Goal: Download file/media

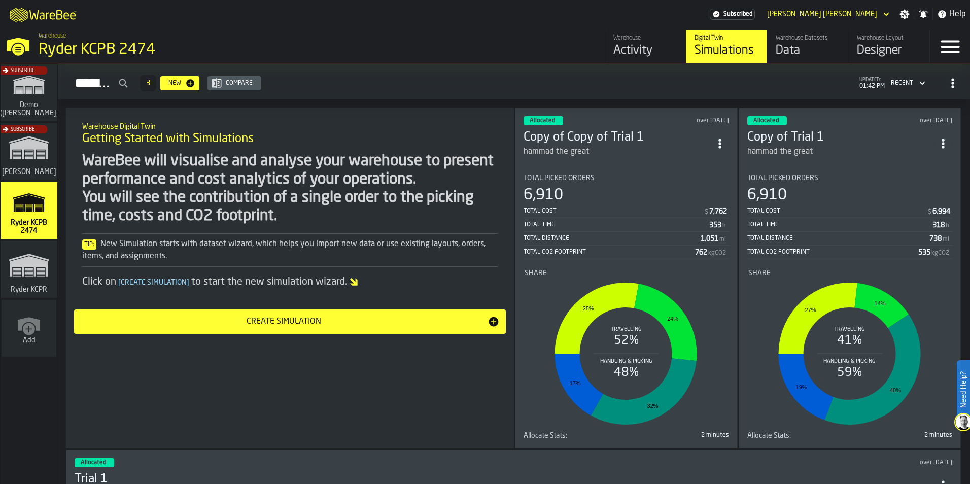
click at [622, 160] on div "Allocated over [DATE] Copy of Copy of Trial 1 hammad the great Total Picked Ord…" at bounding box center [626, 278] width 223 height 341
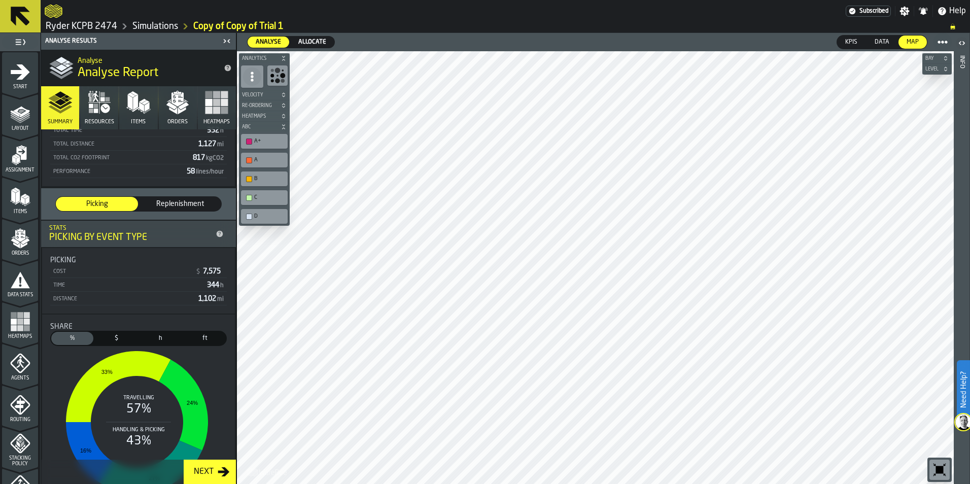
scroll to position [102, 0]
click at [162, 24] on link "Simulations" at bounding box center [155, 26] width 46 height 11
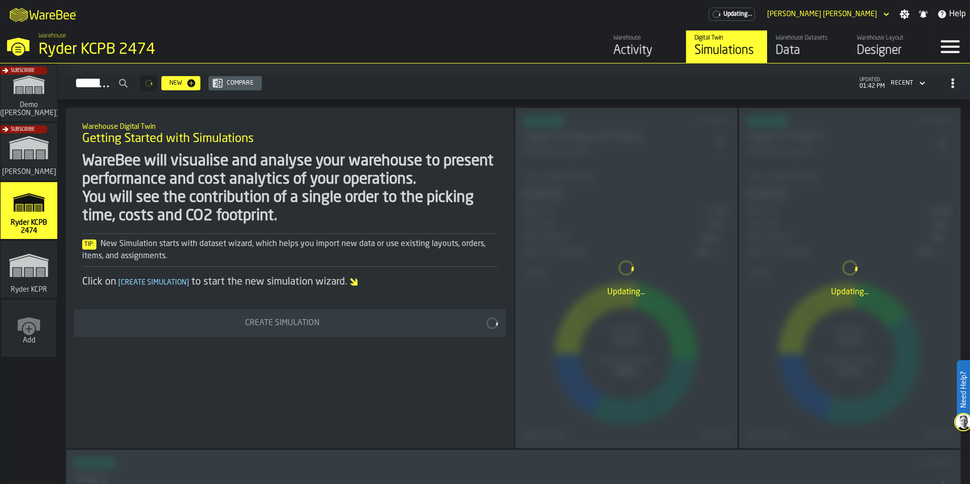
click at [763, 51] on link "Digital Twin Simulations" at bounding box center [726, 46] width 81 height 32
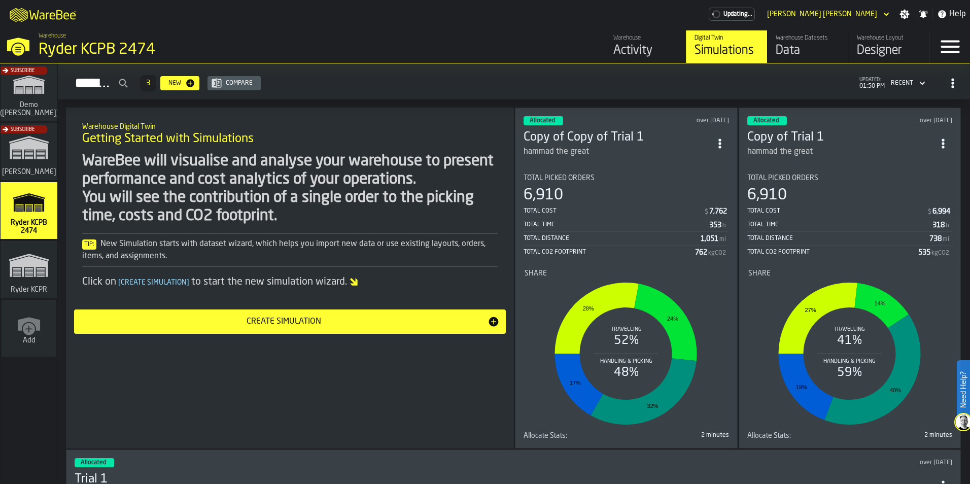
click at [817, 42] on div "Warehouse Datasets" at bounding box center [808, 38] width 64 height 7
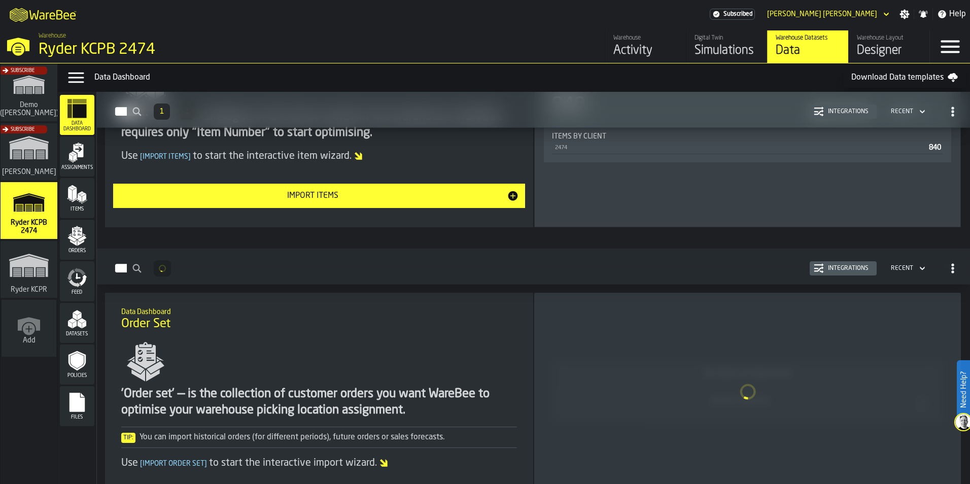
scroll to position [508, 0]
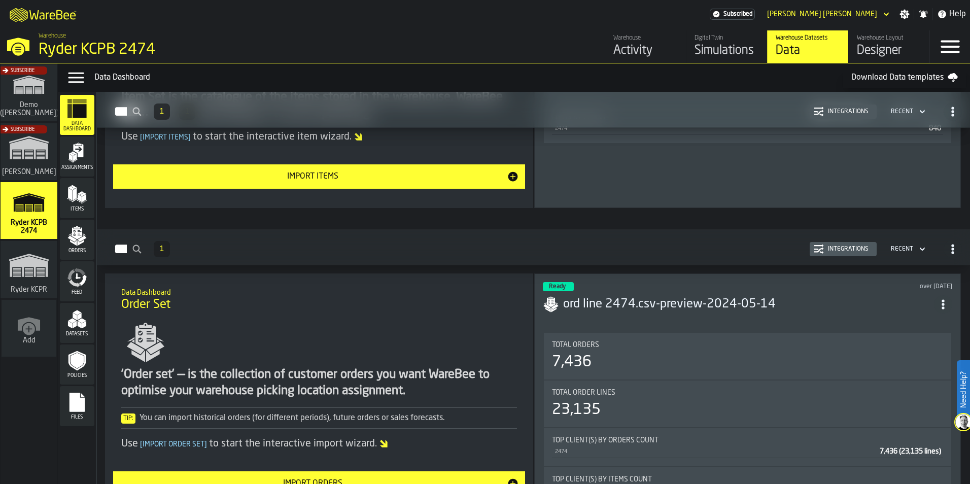
click at [87, 422] on div "Files" at bounding box center [77, 406] width 35 height 40
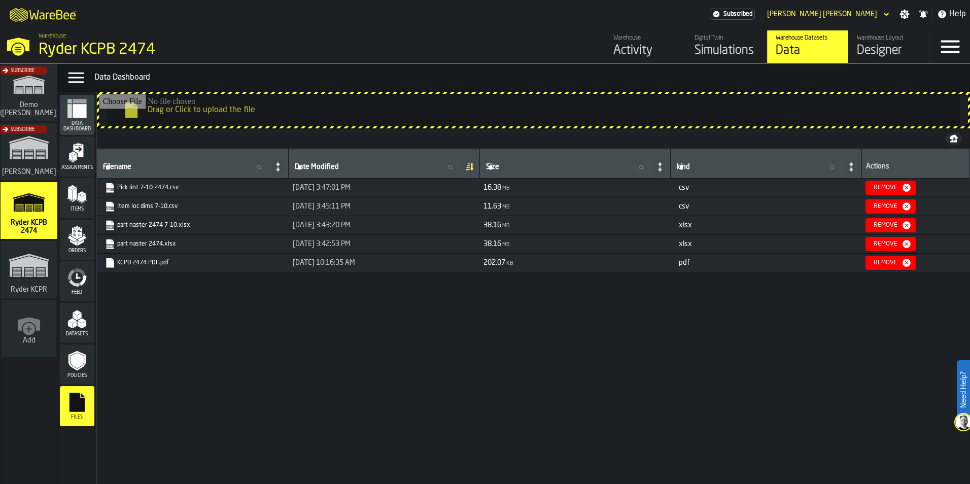
click at [151, 209] on link "Item loc dims 7-10.csv" at bounding box center [192, 207] width 174 height 10
